Goal: Contribute content: Contribute content

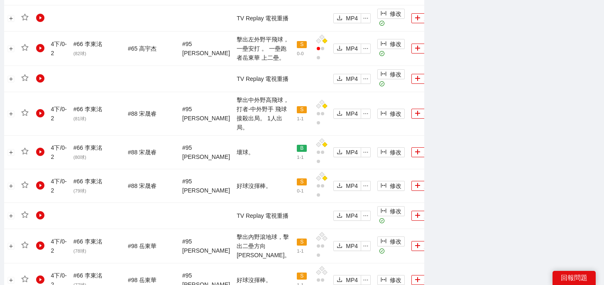
scroll to position [939, 0]
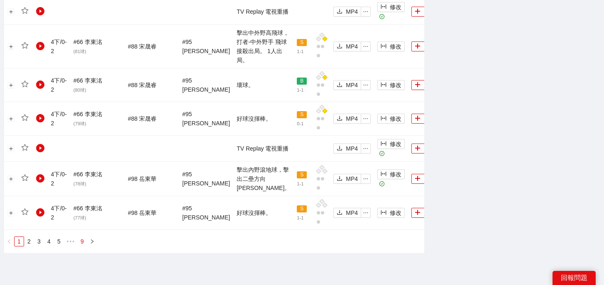
click at [84, 237] on link "9" at bounding box center [82, 241] width 9 height 9
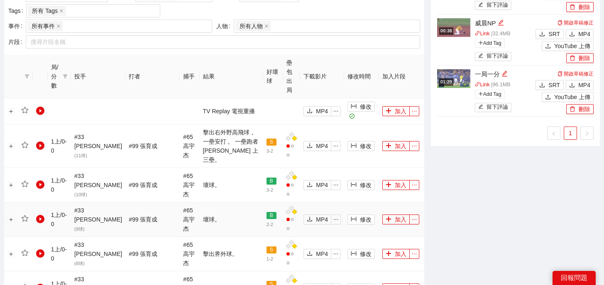
scroll to position [758, 0]
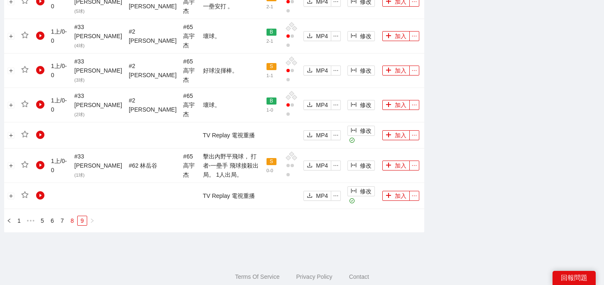
click at [71, 216] on link "8" at bounding box center [72, 220] width 9 height 9
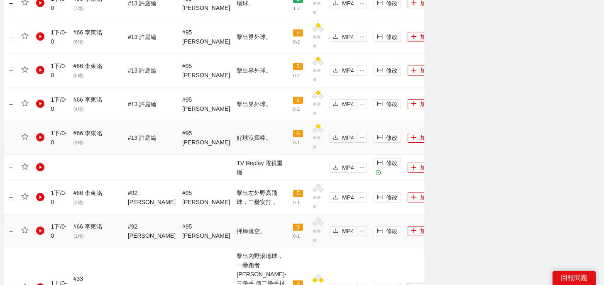
scroll to position [803, 0]
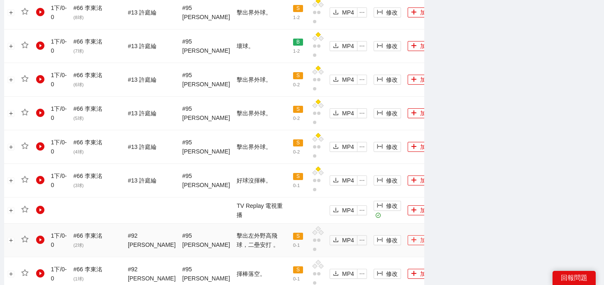
click at [408, 235] on button "加入" at bounding box center [421, 240] width 27 height 10
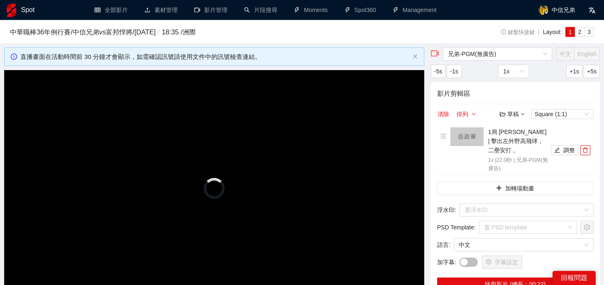
scroll to position [85, 0]
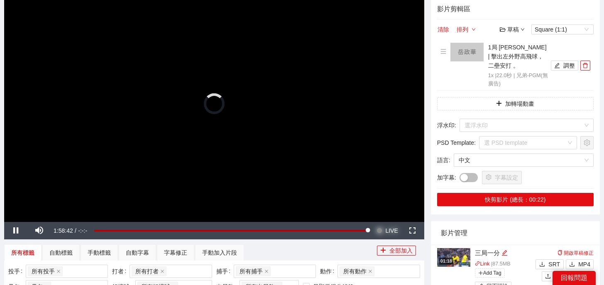
click at [380, 227] on span "Video Player" at bounding box center [380, 230] width 6 height 17
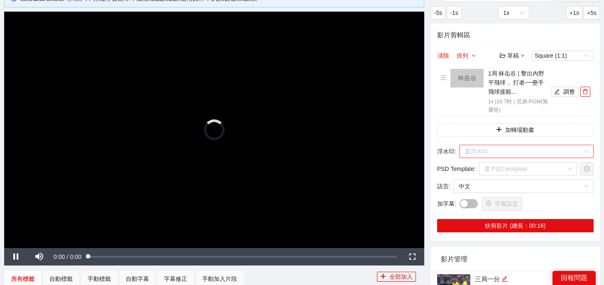
scroll to position [66, 0]
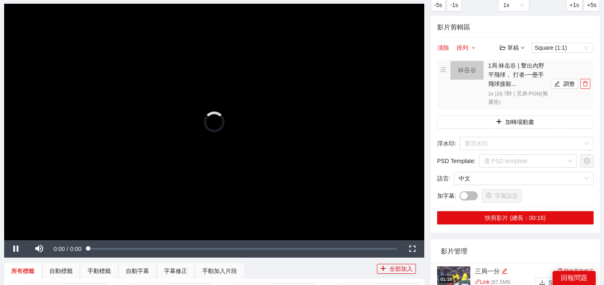
click at [587, 82] on icon "delete" at bounding box center [585, 84] width 6 height 6
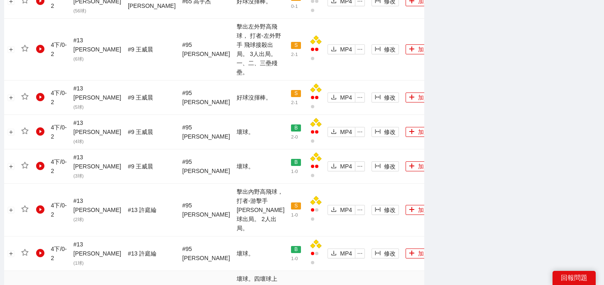
scroll to position [606, 0]
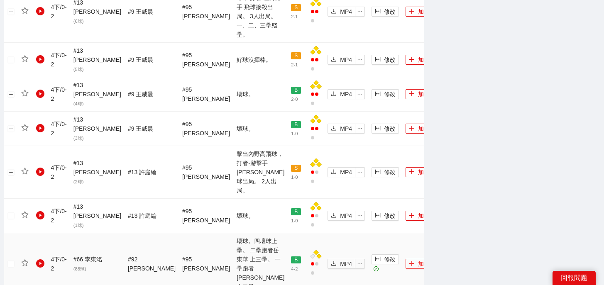
click at [409, 261] on icon "plus" at bounding box center [412, 264] width 6 height 6
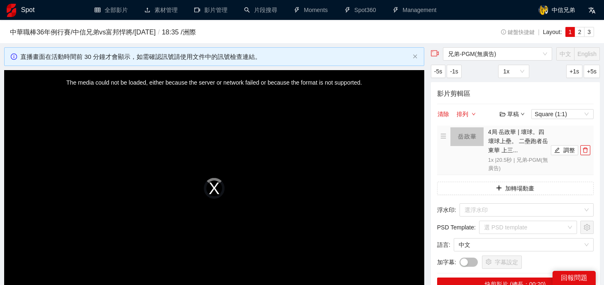
scroll to position [47, 0]
click at [564, 147] on button "調整" at bounding box center [564, 150] width 27 height 10
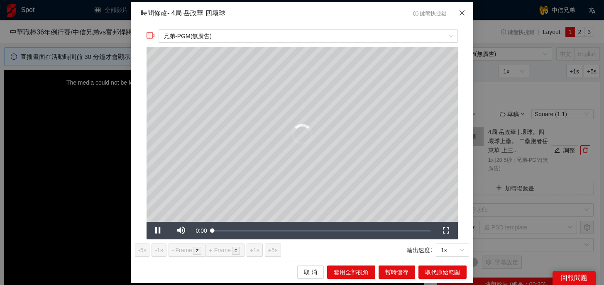
click at [463, 9] on span "Close" at bounding box center [462, 13] width 22 height 22
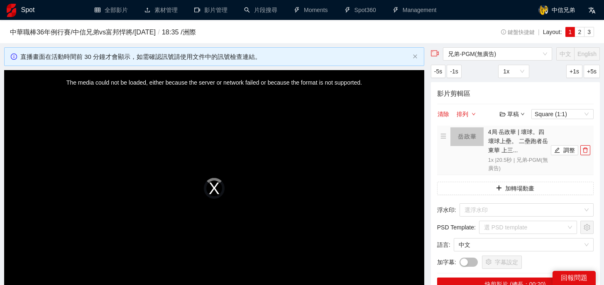
click at [587, 156] on li "4局 岳政華 | 壞球。四壞球上壘。 二壘跑者岳東華 上三... 1x | 20.5 秒 | 兄弟-PGM(無廣告) 調整" at bounding box center [516, 150] width 150 height 46
click at [587, 152] on icon "delete" at bounding box center [585, 150] width 6 height 6
click at [529, 57] on span "兄弟-PGM(無廣告)" at bounding box center [497, 54] width 99 height 12
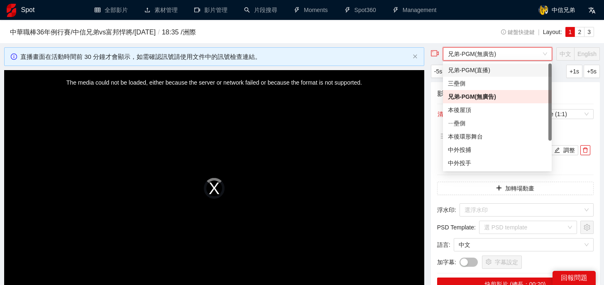
click at [447, 38] on div "中華職棒36年例行賽 / 中信兄弟 vs 富邦悍將 / 2025-09-02 / 18:35 / 洲際" at bounding box center [233, 34] width 447 height 14
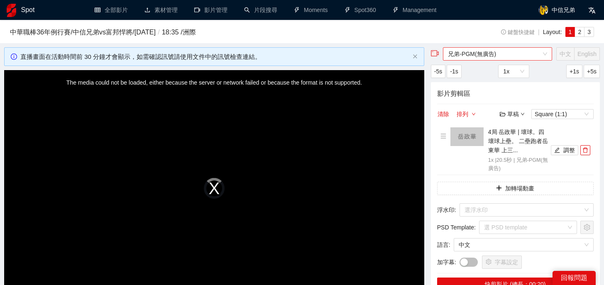
click at [487, 50] on span "兄弟-PGM(無廣告)" at bounding box center [497, 54] width 99 height 12
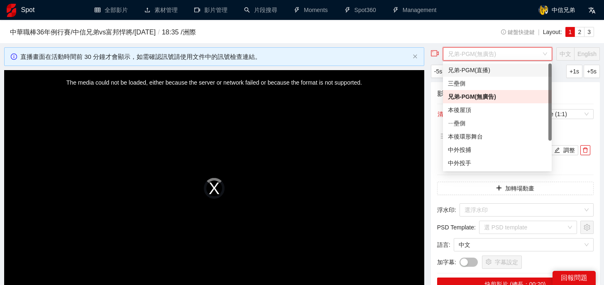
click at [487, 71] on div "兄弟-PGM(直播)" at bounding box center [497, 70] width 99 height 9
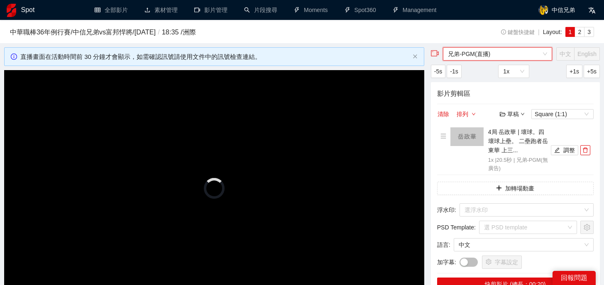
click at [504, 53] on span "兄弟-PGM(直播)" at bounding box center [497, 54] width 99 height 12
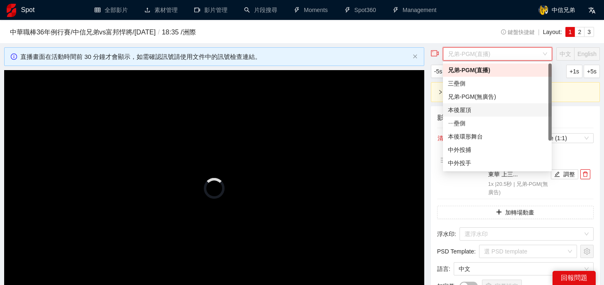
scroll to position [40, 0]
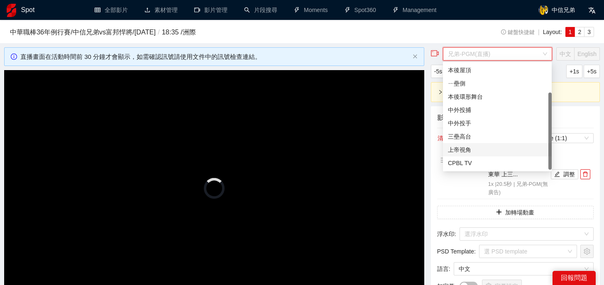
click at [465, 156] on div "上帝視角" at bounding box center [497, 149] width 109 height 13
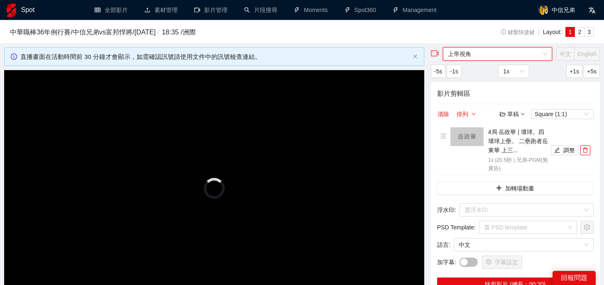
click at [486, 54] on span "上帝視角" at bounding box center [497, 54] width 99 height 12
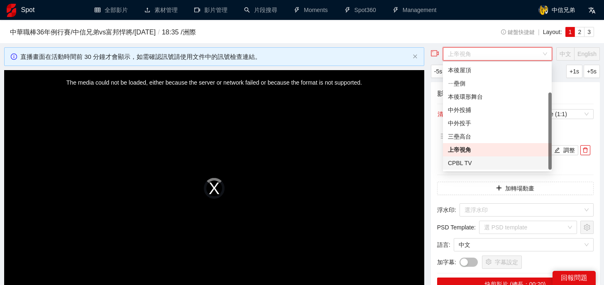
click at [471, 159] on div "CPBL TV" at bounding box center [497, 163] width 99 height 9
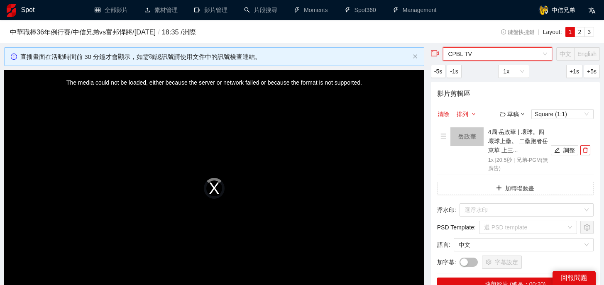
click at [479, 54] on span "CPBL TV" at bounding box center [497, 54] width 99 height 12
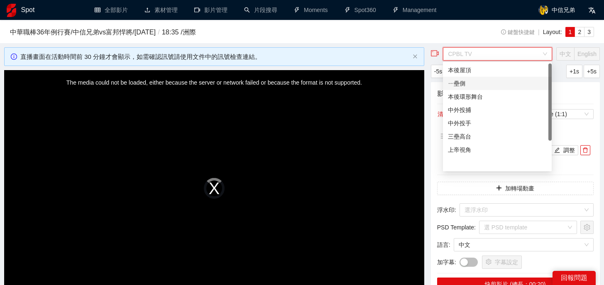
scroll to position [0, 0]
click at [477, 98] on div "兄弟-PGM(無廣告)" at bounding box center [497, 96] width 99 height 9
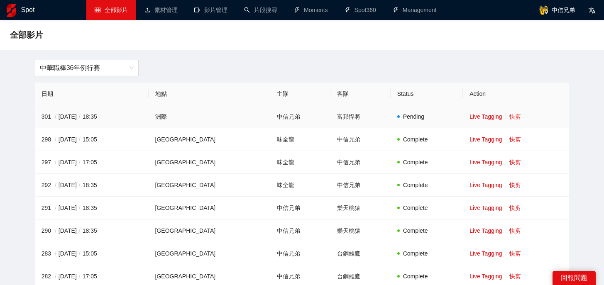
click at [509, 115] on link "快剪" at bounding box center [515, 116] width 12 height 7
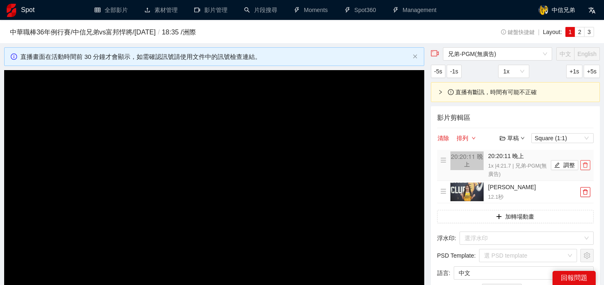
click at [587, 168] on icon "delete" at bounding box center [585, 165] width 6 height 6
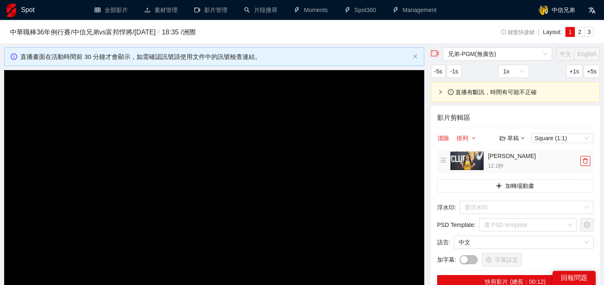
click at [587, 168] on li "[PERSON_NAME] YT 12.1 秒" at bounding box center [516, 161] width 150 height 19
click at [587, 158] on icon "delete" at bounding box center [585, 161] width 6 height 6
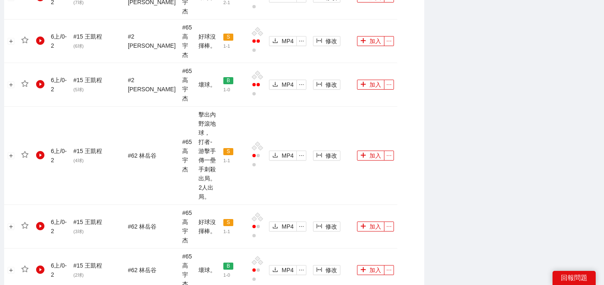
scroll to position [1014, 0]
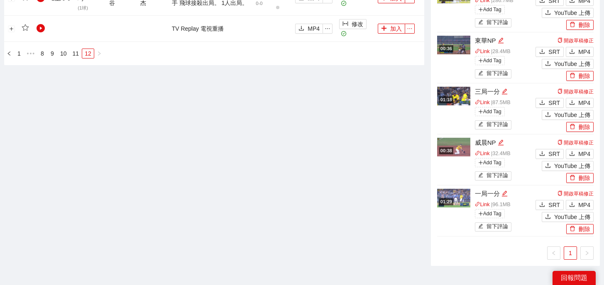
scroll to position [323, 0]
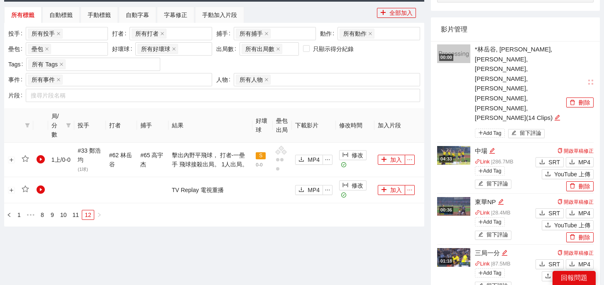
click at [78, 220] on div "局/分數 投手 打者 捕手 結果 好壞球 壘包出局 下載影片 修改時間 加入片段 1 上 / 0 - 0 # 33 鄭浩均 ( 1 球) # 62 林岳谷 #…" at bounding box center [214, 167] width 420 height 118
click at [78, 218] on link "11" at bounding box center [76, 214] width 12 height 9
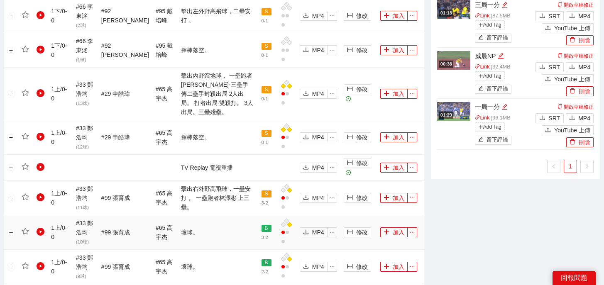
scroll to position [402, 0]
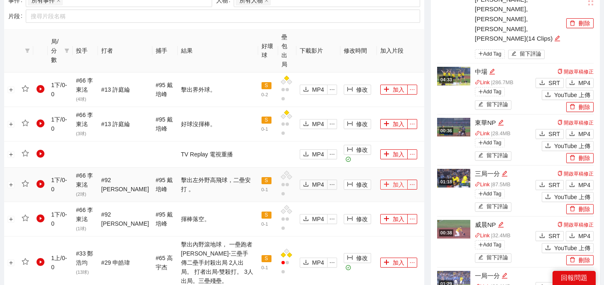
click at [395, 180] on button "加入" at bounding box center [393, 185] width 27 height 10
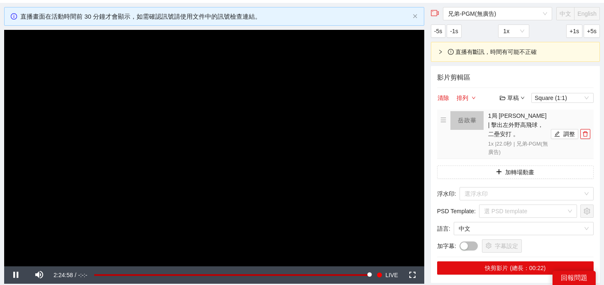
scroll to position [32, 0]
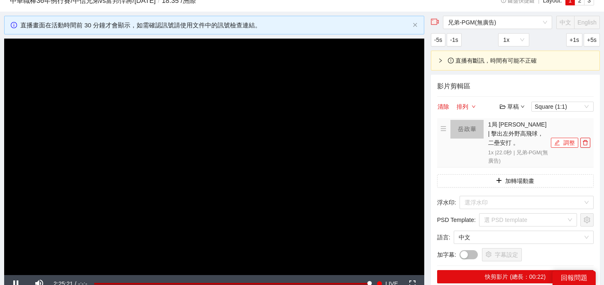
click at [555, 140] on icon "edit" at bounding box center [557, 143] width 6 height 6
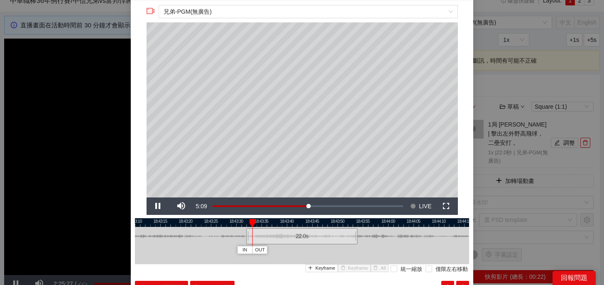
scroll to position [0, 0]
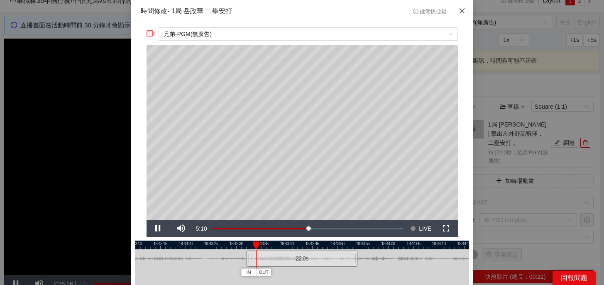
click at [463, 12] on icon "close" at bounding box center [462, 10] width 7 height 7
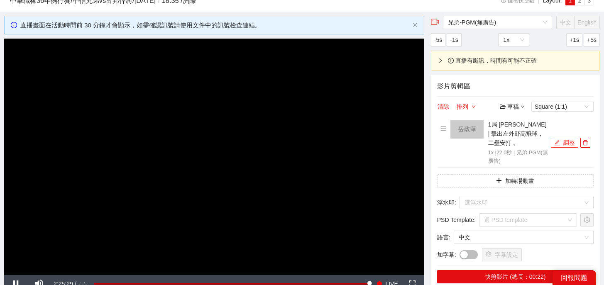
scroll to position [45, 0]
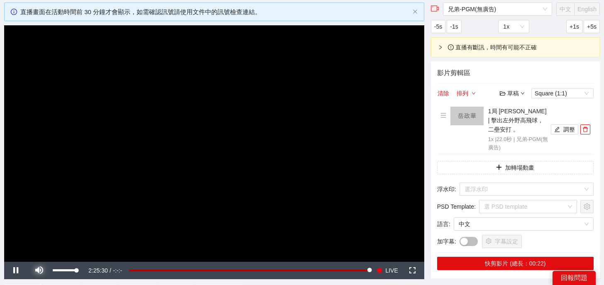
click at [37, 271] on span "Video Player" at bounding box center [38, 271] width 23 height 0
click at [556, 127] on icon "edit" at bounding box center [557, 130] width 6 height 6
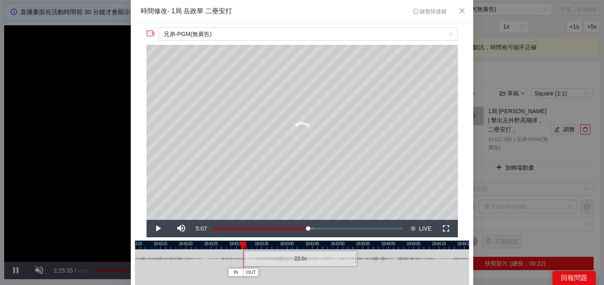
click at [244, 262] on div at bounding box center [244, 259] width 5 height 19
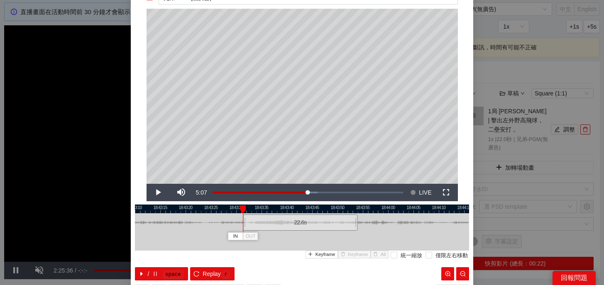
scroll to position [41, 0]
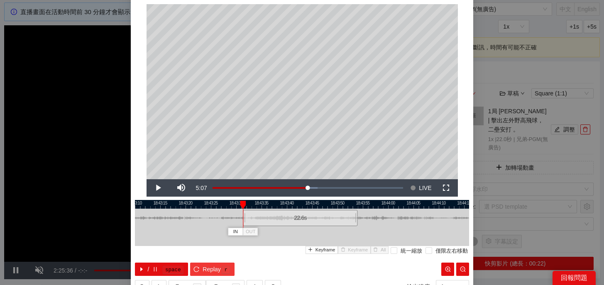
click at [215, 267] on span "Replay" at bounding box center [212, 269] width 18 height 9
click at [272, 219] on div "22.6 s" at bounding box center [302, 218] width 115 height 16
click at [220, 269] on span "Replay" at bounding box center [212, 269] width 18 height 9
click at [216, 265] on span "Replay" at bounding box center [212, 269] width 18 height 9
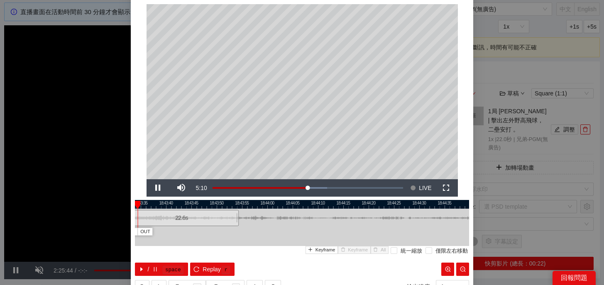
drag, startPoint x: 356, startPoint y: 200, endPoint x: 235, endPoint y: 201, distance: 120.8
click at [235, 202] on div at bounding box center [181, 204] width 334 height 9
drag, startPoint x: 146, startPoint y: 204, endPoint x: 222, endPoint y: 204, distance: 76.4
click at [220, 204] on div at bounding box center [217, 205] width 6 height 8
click at [161, 269] on button "/ space" at bounding box center [161, 269] width 53 height 13
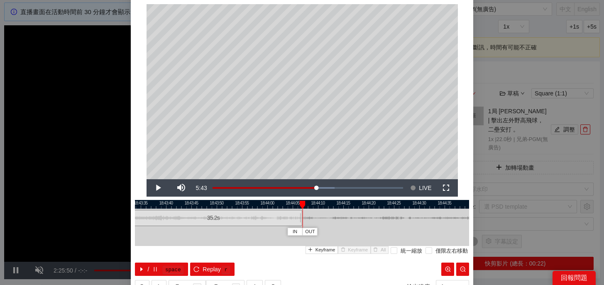
drag, startPoint x: 237, startPoint y: 222, endPoint x: 300, endPoint y: 223, distance: 63.5
click at [300, 223] on div at bounding box center [301, 218] width 5 height 19
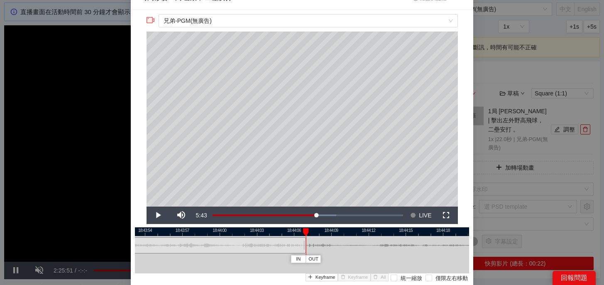
scroll to position [0, 0]
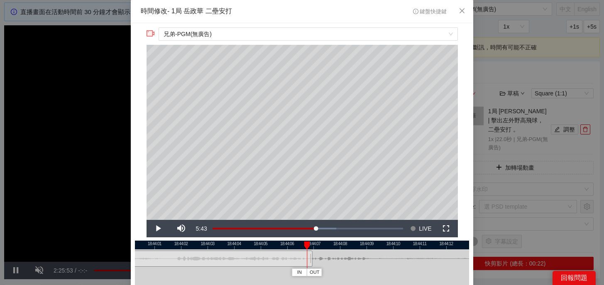
drag, startPoint x: 312, startPoint y: 244, endPoint x: 307, endPoint y: 244, distance: 5.0
click at [307, 244] on div at bounding box center [307, 246] width 6 height 8
drag, startPoint x: 311, startPoint y: 261, endPoint x: 302, endPoint y: 261, distance: 9.1
click at [302, 261] on div at bounding box center [301, 259] width 5 height 19
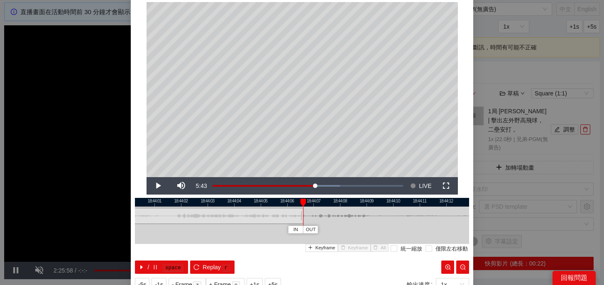
scroll to position [75, 0]
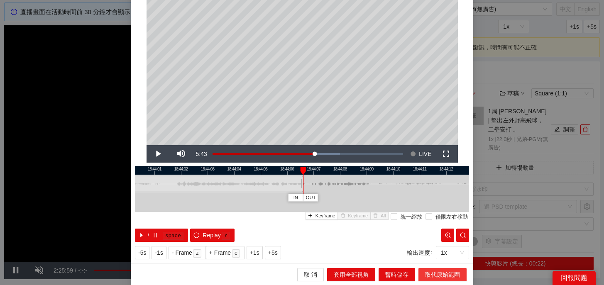
click at [448, 275] on span "取代原始範圍" at bounding box center [442, 274] width 35 height 9
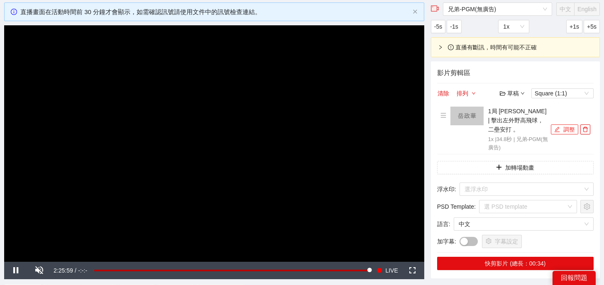
scroll to position [144, 0]
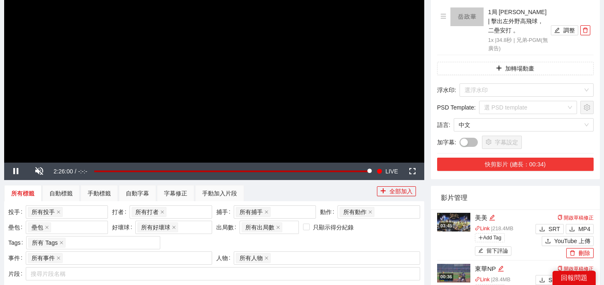
click at [507, 158] on button "快剪影片 (總長：00:34)" at bounding box center [515, 164] width 157 height 13
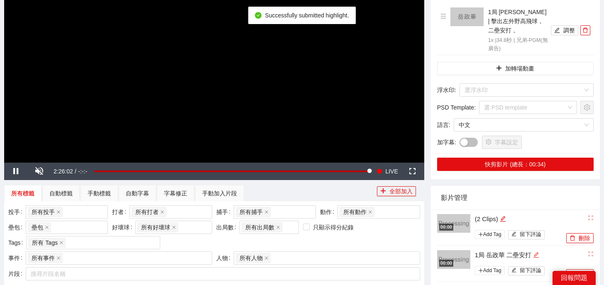
click at [538, 214] on div "(2 Clips)" at bounding box center [519, 219] width 89 height 10
click at [539, 252] on icon "edit" at bounding box center [536, 255] width 6 height 6
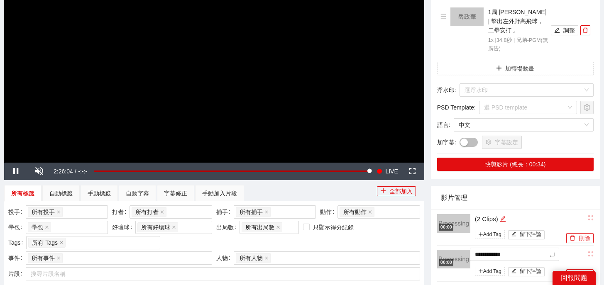
drag, startPoint x: 543, startPoint y: 245, endPoint x: 383, endPoint y: 228, distance: 160.2
type textarea "*"
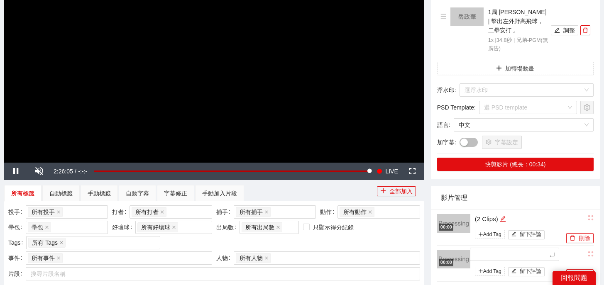
type textarea "*"
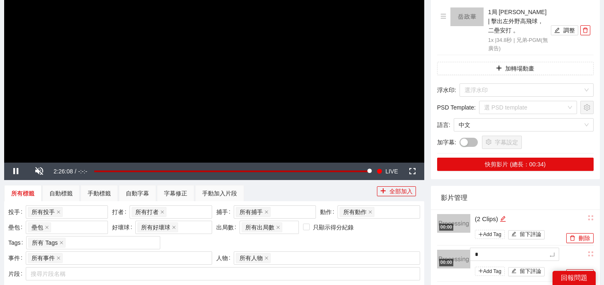
type textarea "**"
type textarea "*"
type textarea "**"
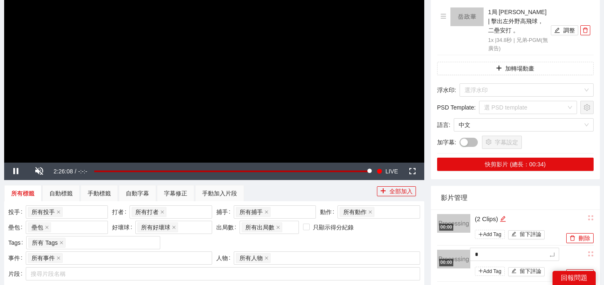
type textarea "**"
type textarea "***"
type textarea "**"
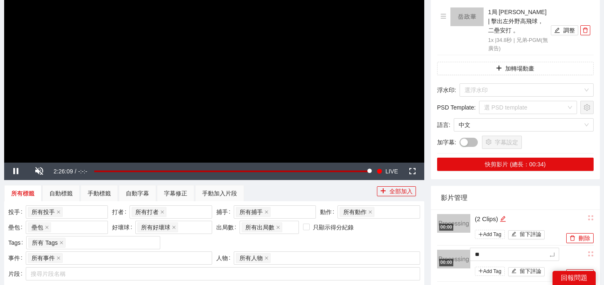
type textarea "**"
type textarea "****"
type textarea "*****"
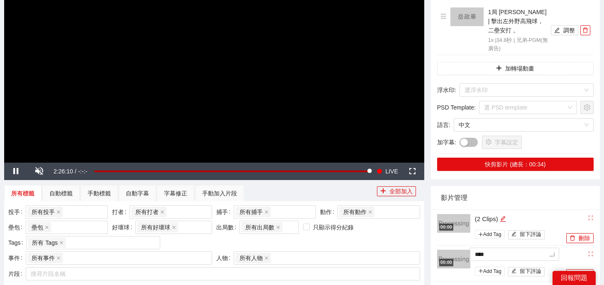
type textarea "*****"
type textarea "******"
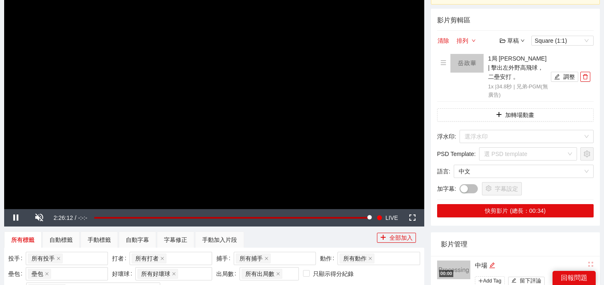
scroll to position [66, 0]
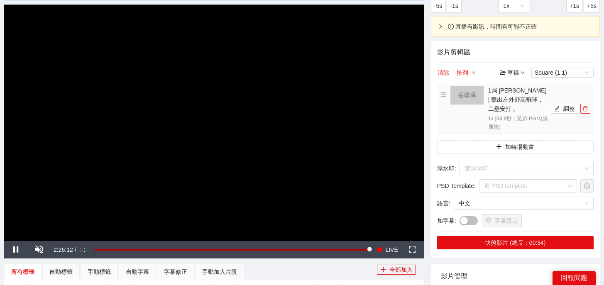
click at [585, 106] on icon "delete" at bounding box center [585, 109] width 6 height 6
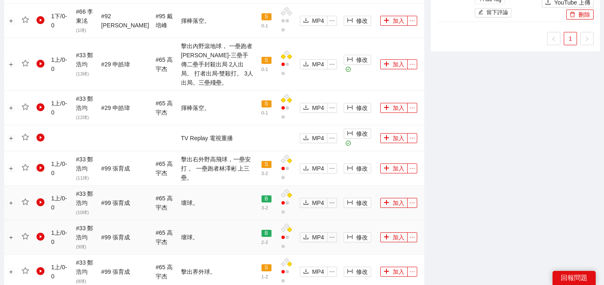
scroll to position [948, 0]
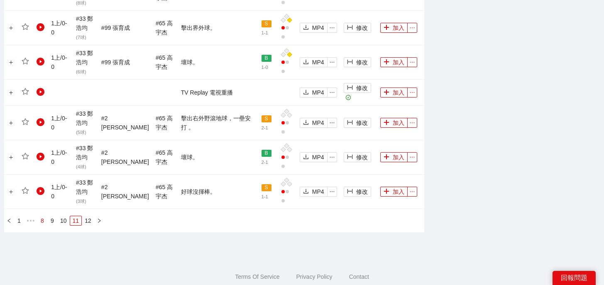
click at [43, 216] on link "8" at bounding box center [42, 220] width 9 height 9
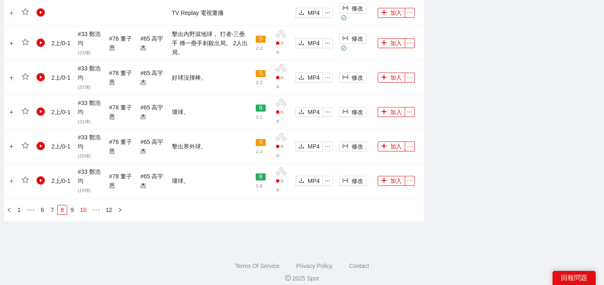
click at [82, 209] on link "10" at bounding box center [84, 210] width 12 height 9
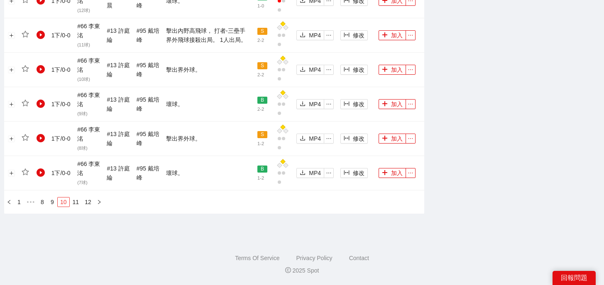
scroll to position [947, 0]
click at [75, 204] on link "11" at bounding box center [76, 202] width 12 height 9
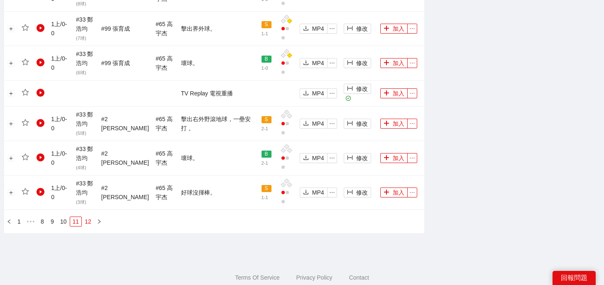
click at [85, 217] on link "12" at bounding box center [88, 221] width 12 height 9
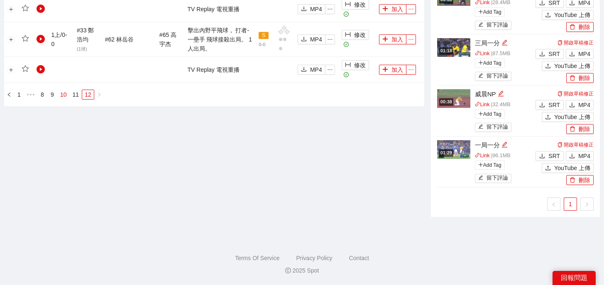
click at [61, 93] on link "10" at bounding box center [64, 94] width 12 height 9
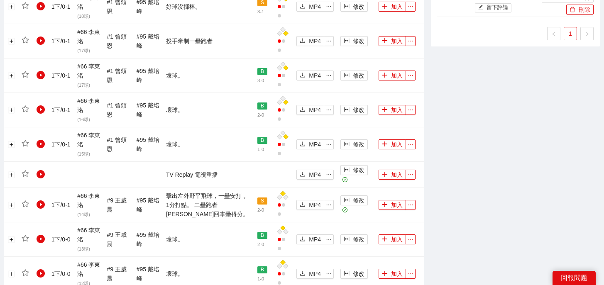
scroll to position [697, 0]
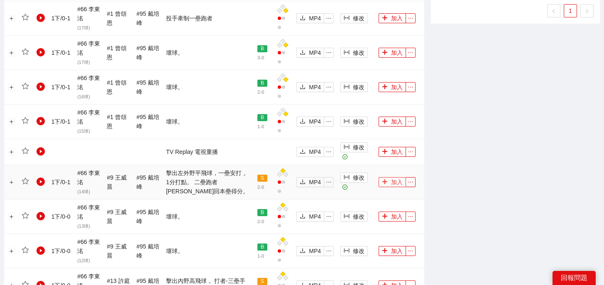
click at [389, 182] on button "加入" at bounding box center [392, 182] width 27 height 10
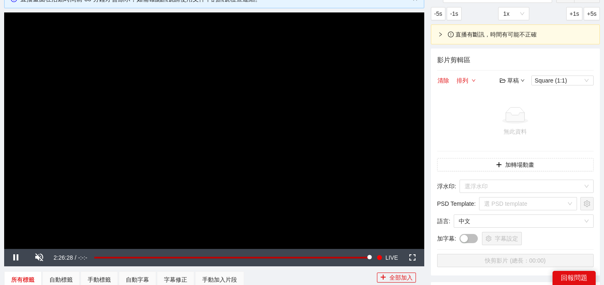
scroll to position [16, 0]
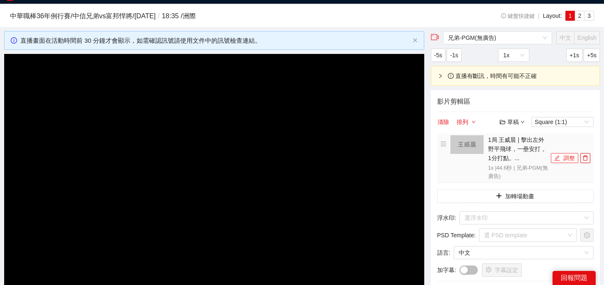
click at [563, 156] on button "調整" at bounding box center [564, 158] width 27 height 10
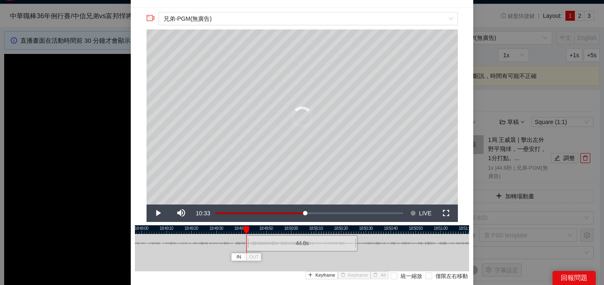
scroll to position [47, 0]
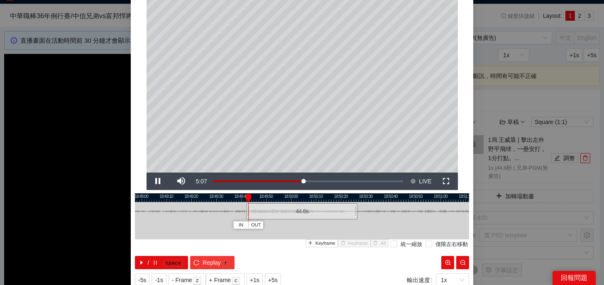
click at [219, 263] on span "Replay" at bounding box center [212, 262] width 18 height 9
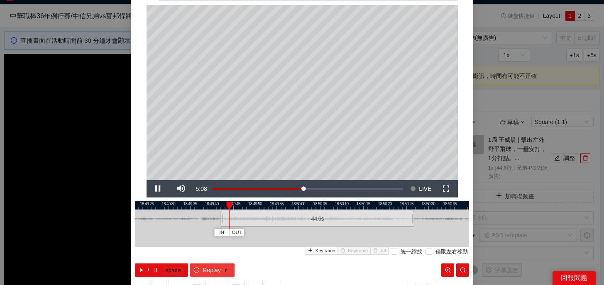
scroll to position [39, 0]
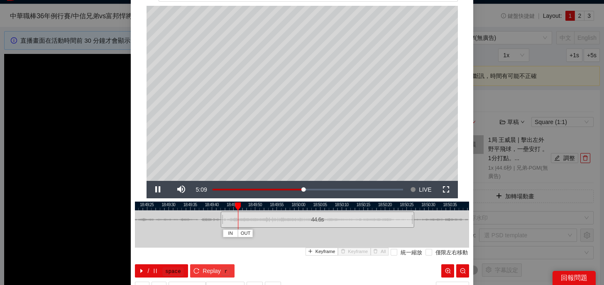
click at [218, 273] on span "Replay" at bounding box center [212, 271] width 18 height 9
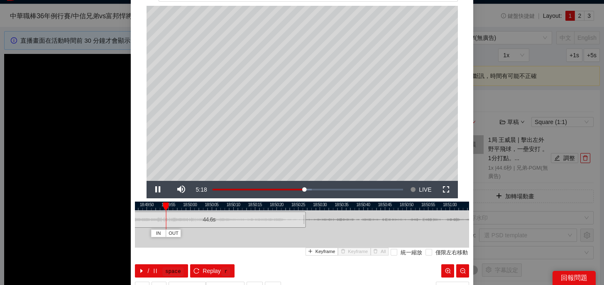
drag, startPoint x: 386, startPoint y: 206, endPoint x: 277, endPoint y: 204, distance: 108.8
click at [277, 205] on div at bounding box center [194, 206] width 334 height 9
drag, startPoint x: 171, startPoint y: 206, endPoint x: 274, endPoint y: 206, distance: 102.6
click at [274, 206] on div at bounding box center [273, 207] width 6 height 8
click at [155, 273] on icon "pause" at bounding box center [155, 271] width 6 height 6
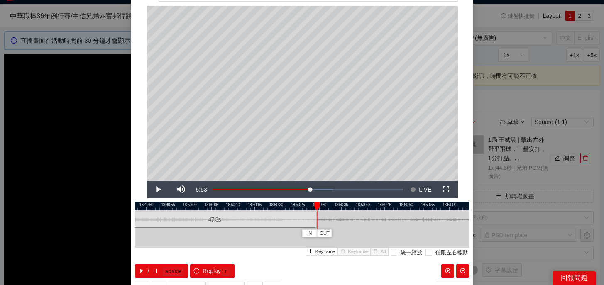
drag, startPoint x: 303, startPoint y: 220, endPoint x: 315, endPoint y: 220, distance: 11.2
click at [315, 220] on div at bounding box center [315, 219] width 5 height 19
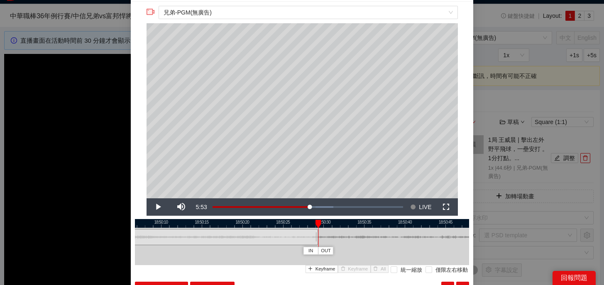
scroll to position [22, 0]
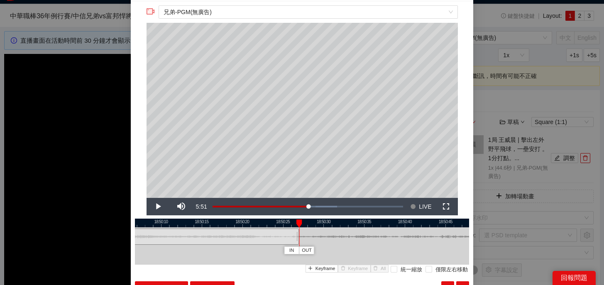
drag, startPoint x: 317, startPoint y: 240, endPoint x: 298, endPoint y: 242, distance: 19.2
click at [298, 242] on div at bounding box center [298, 237] width 5 height 19
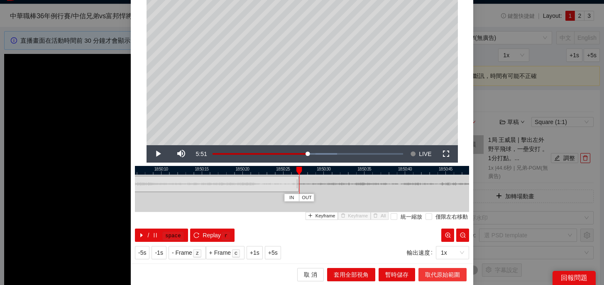
click at [439, 272] on span "取代原始範圍" at bounding box center [442, 274] width 35 height 9
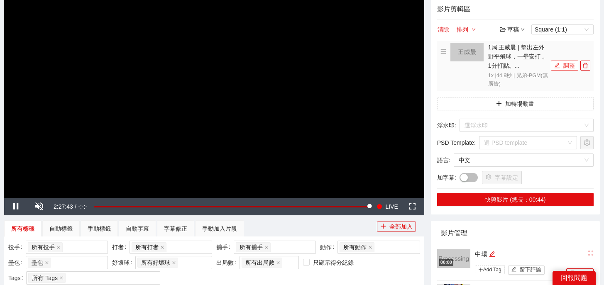
scroll to position [121, 0]
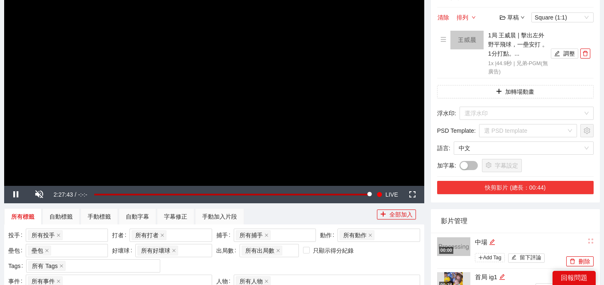
click at [509, 185] on button "快剪影片 (總長：00:44)" at bounding box center [515, 187] width 157 height 13
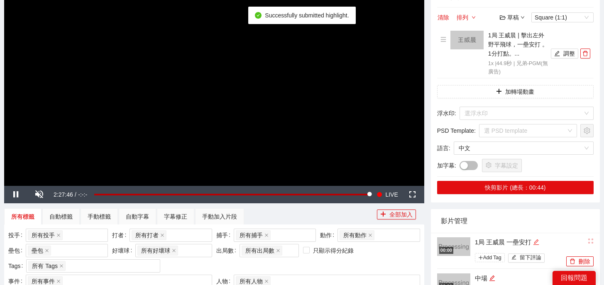
click at [538, 240] on icon "edit" at bounding box center [536, 242] width 6 height 6
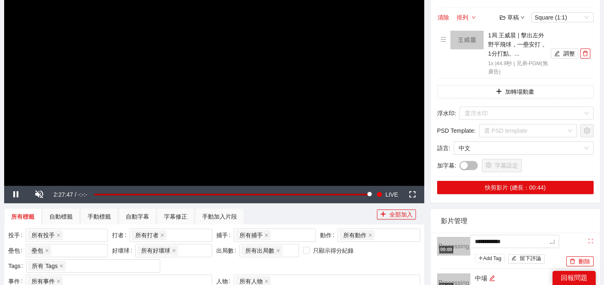
drag, startPoint x: 538, startPoint y: 240, endPoint x: 439, endPoint y: 240, distance: 98.4
click at [439, 240] on div "**********" at bounding box center [500, 251] width 127 height 29
type textarea "*"
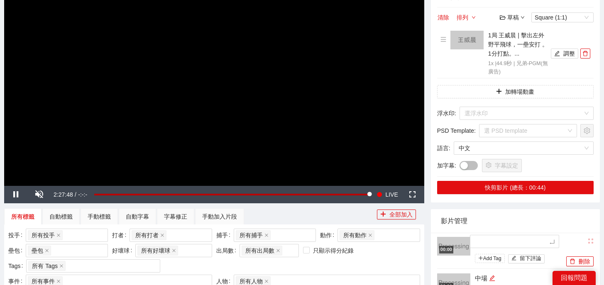
type textarea "*"
type textarea "**"
type textarea "*"
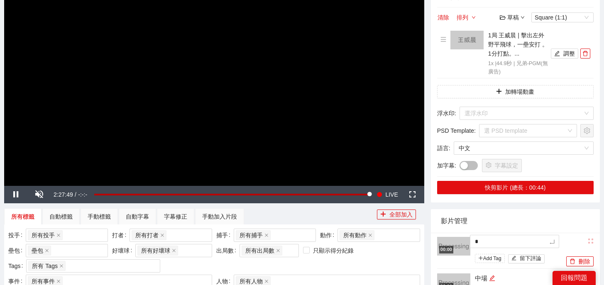
type textarea "**"
type textarea "***"
type textarea "**"
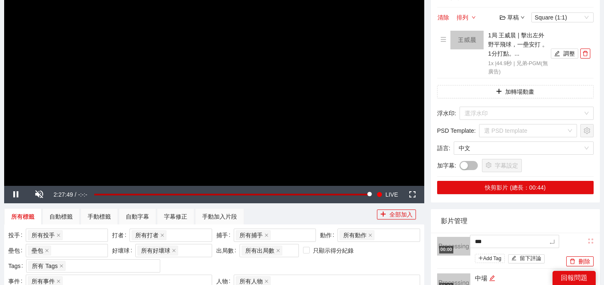
type textarea "**"
type textarea "****"
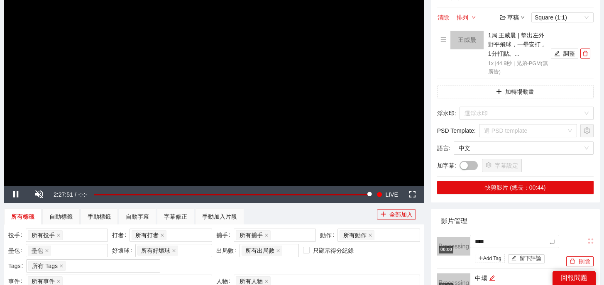
type textarea "*****"
type textarea "******"
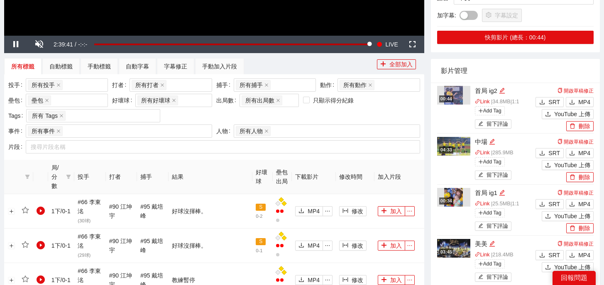
scroll to position [276, 0]
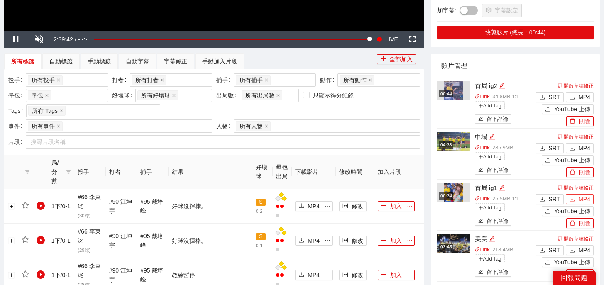
click at [580, 198] on span "MP4" at bounding box center [584, 199] width 12 height 9
click at [580, 98] on span "MP4" at bounding box center [584, 97] width 12 height 9
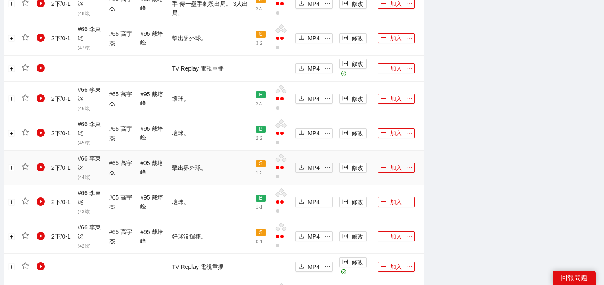
scroll to position [948, 0]
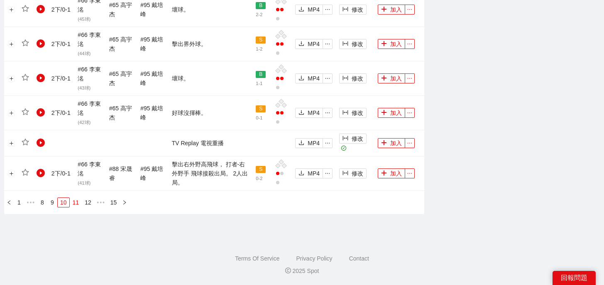
click at [75, 201] on link "11" at bounding box center [76, 202] width 12 height 9
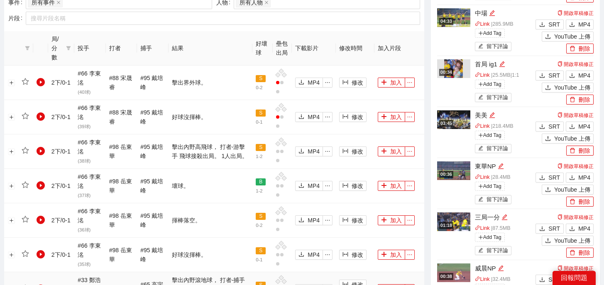
scroll to position [384, 0]
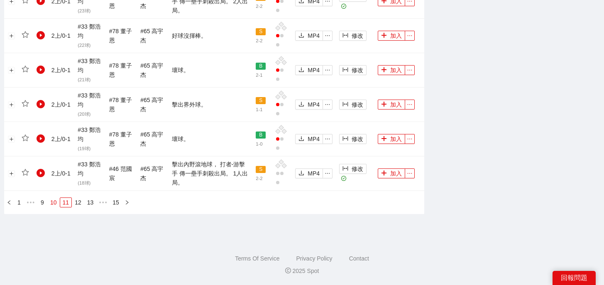
click at [54, 201] on link "10" at bounding box center [54, 202] width 12 height 9
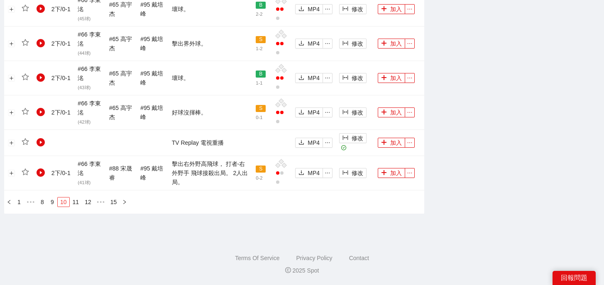
scroll to position [948, 0]
click at [45, 204] on link "8" at bounding box center [42, 202] width 9 height 9
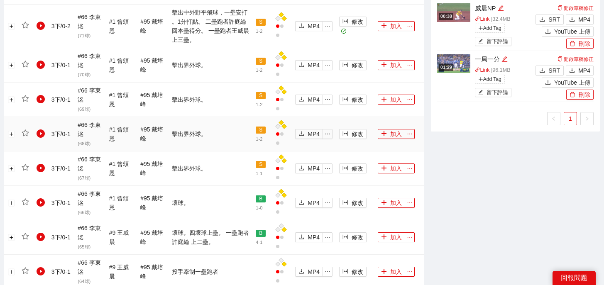
scroll to position [600, 0]
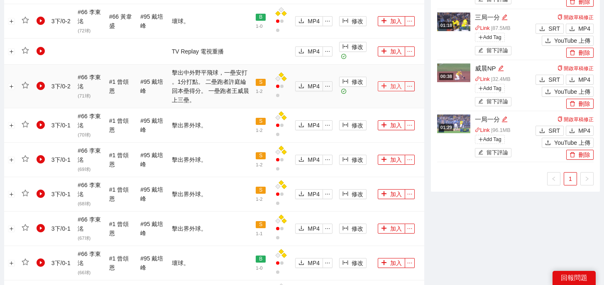
click at [392, 87] on button "加入" at bounding box center [391, 86] width 27 height 10
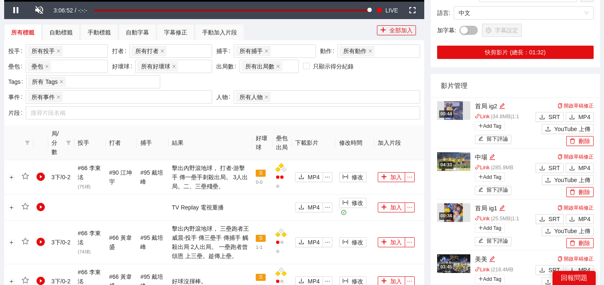
scroll to position [0, 0]
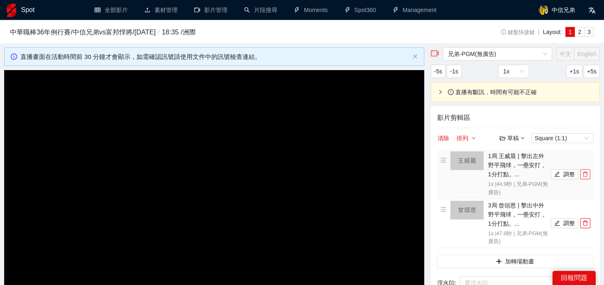
click at [588, 177] on button "button" at bounding box center [585, 174] width 10 height 10
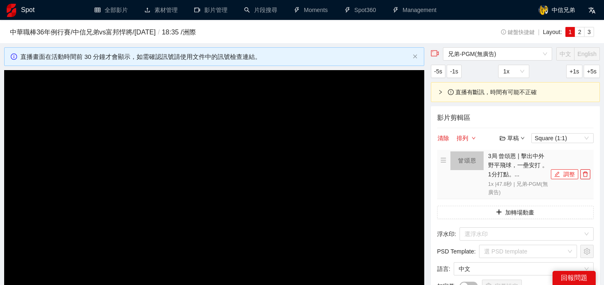
click at [570, 176] on button "調整" at bounding box center [564, 174] width 27 height 10
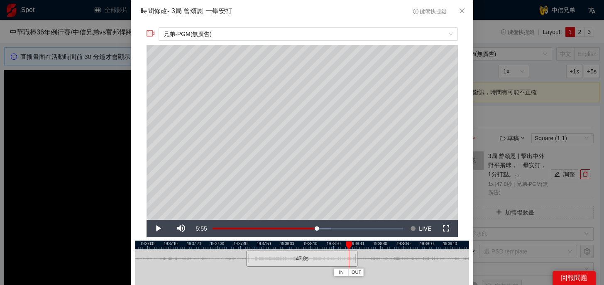
drag, startPoint x: 252, startPoint y: 243, endPoint x: 348, endPoint y: 244, distance: 96.7
click at [348, 244] on div at bounding box center [349, 246] width 6 height 8
drag, startPoint x: 355, startPoint y: 257, endPoint x: 361, endPoint y: 258, distance: 5.4
click at [361, 258] on div at bounding box center [362, 259] width 5 height 19
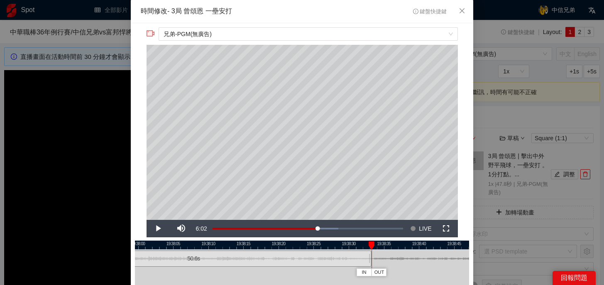
click at [372, 257] on div at bounding box center [370, 259] width 5 height 19
drag, startPoint x: 370, startPoint y: 240, endPoint x: 365, endPoint y: 240, distance: 5.0
click at [365, 241] on div at bounding box center [302, 245] width 334 height 9
drag, startPoint x: 367, startPoint y: 245, endPoint x: 356, endPoint y: 245, distance: 10.4
click at [356, 245] on div at bounding box center [356, 246] width 6 height 8
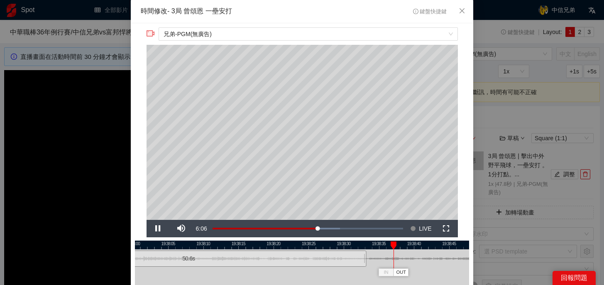
scroll to position [75, 0]
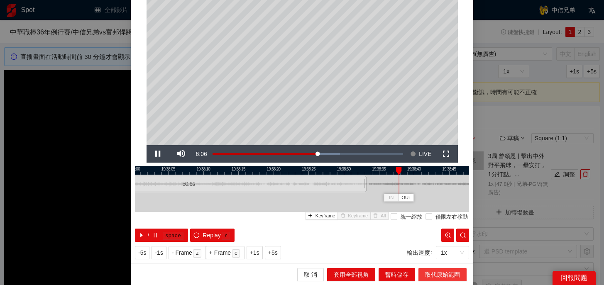
click at [435, 275] on span "取代原始範圍" at bounding box center [442, 274] width 35 height 9
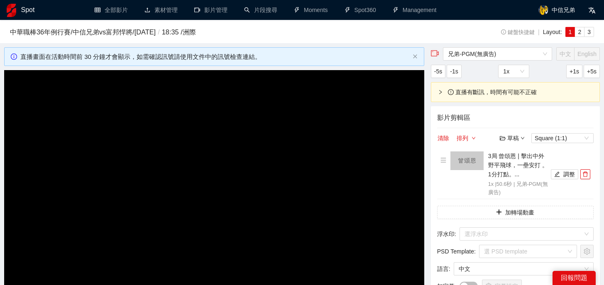
scroll to position [0, 0]
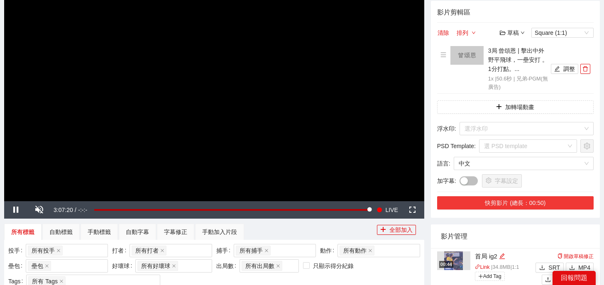
click at [518, 202] on button "快剪影片 (總長：00:50)" at bounding box center [515, 202] width 157 height 13
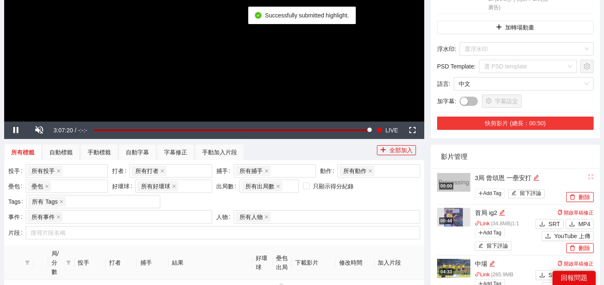
scroll to position [196, 0]
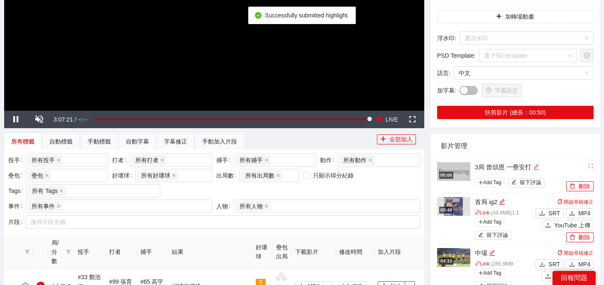
click at [539, 166] on icon "edit" at bounding box center [536, 167] width 6 height 6
drag, startPoint x: 540, startPoint y: 166, endPoint x: 355, endPoint y: 160, distance: 185.7
type textarea "*"
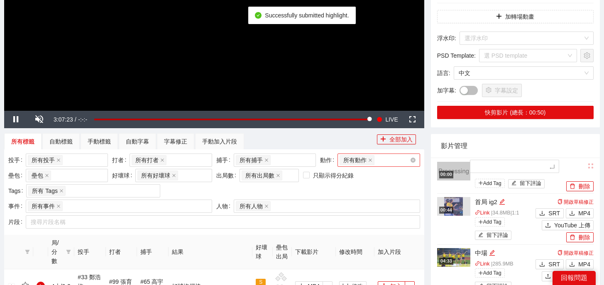
type textarea "*"
type textarea "**"
type textarea "*"
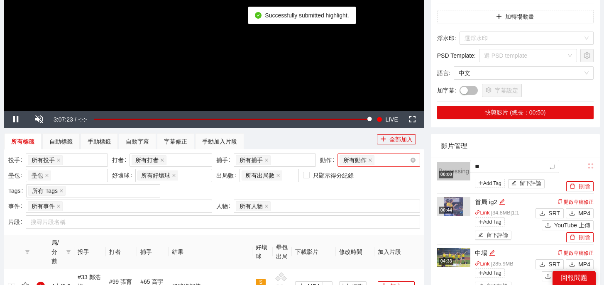
type textarea "*"
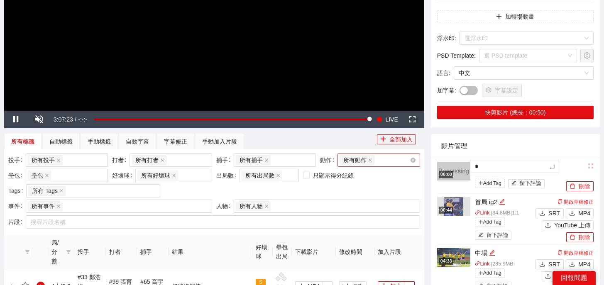
type textarea "**"
type textarea "***"
type textarea "**"
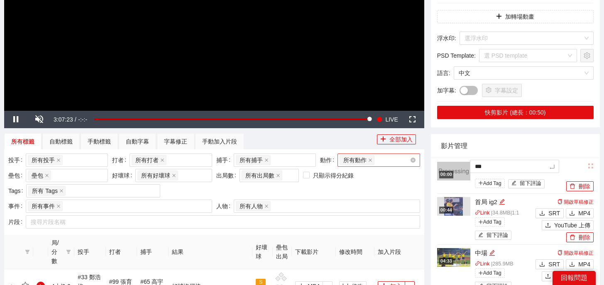
type textarea "**"
type textarea "****"
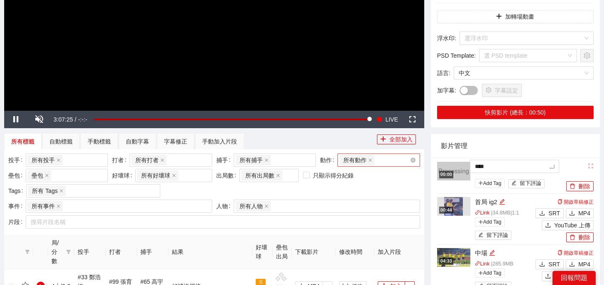
type textarea "*****"
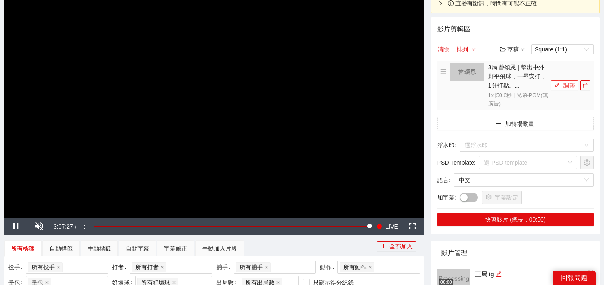
click at [565, 87] on button "調整" at bounding box center [564, 86] width 27 height 10
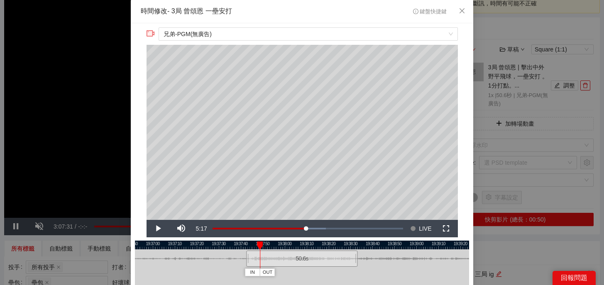
drag, startPoint x: 247, startPoint y: 243, endPoint x: 259, endPoint y: 244, distance: 12.1
click at [259, 244] on div at bounding box center [260, 246] width 6 height 8
click at [256, 244] on div at bounding box center [257, 246] width 6 height 8
click at [252, 244] on div at bounding box center [255, 246] width 6 height 8
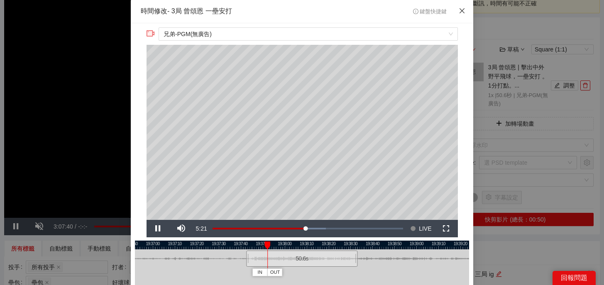
click at [463, 13] on icon "close" at bounding box center [462, 10] width 5 height 5
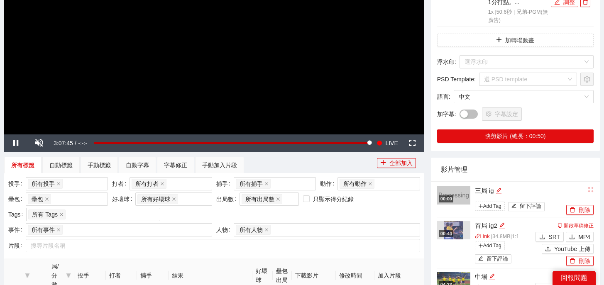
scroll to position [5, 0]
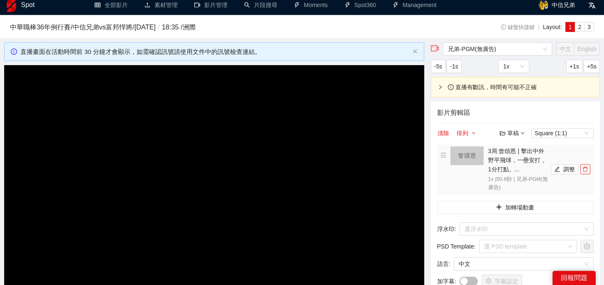
click at [588, 172] on button "button" at bounding box center [585, 169] width 10 height 10
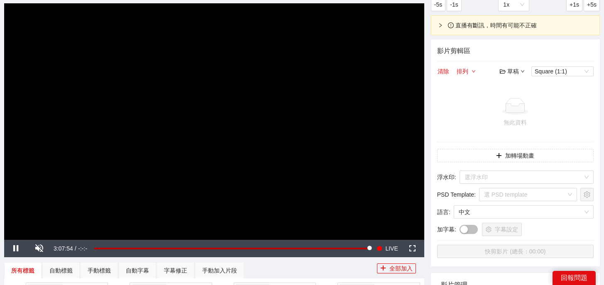
scroll to position [150, 0]
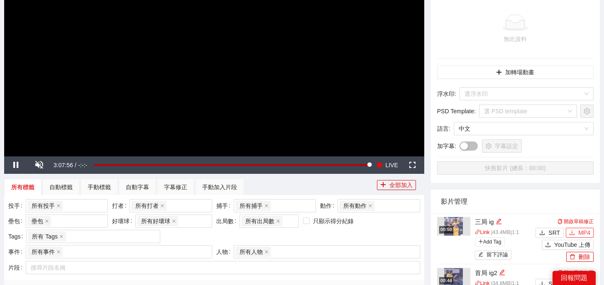
click at [570, 235] on icon "download" at bounding box center [572, 232] width 5 height 5
